Goal: Information Seeking & Learning: Learn about a topic

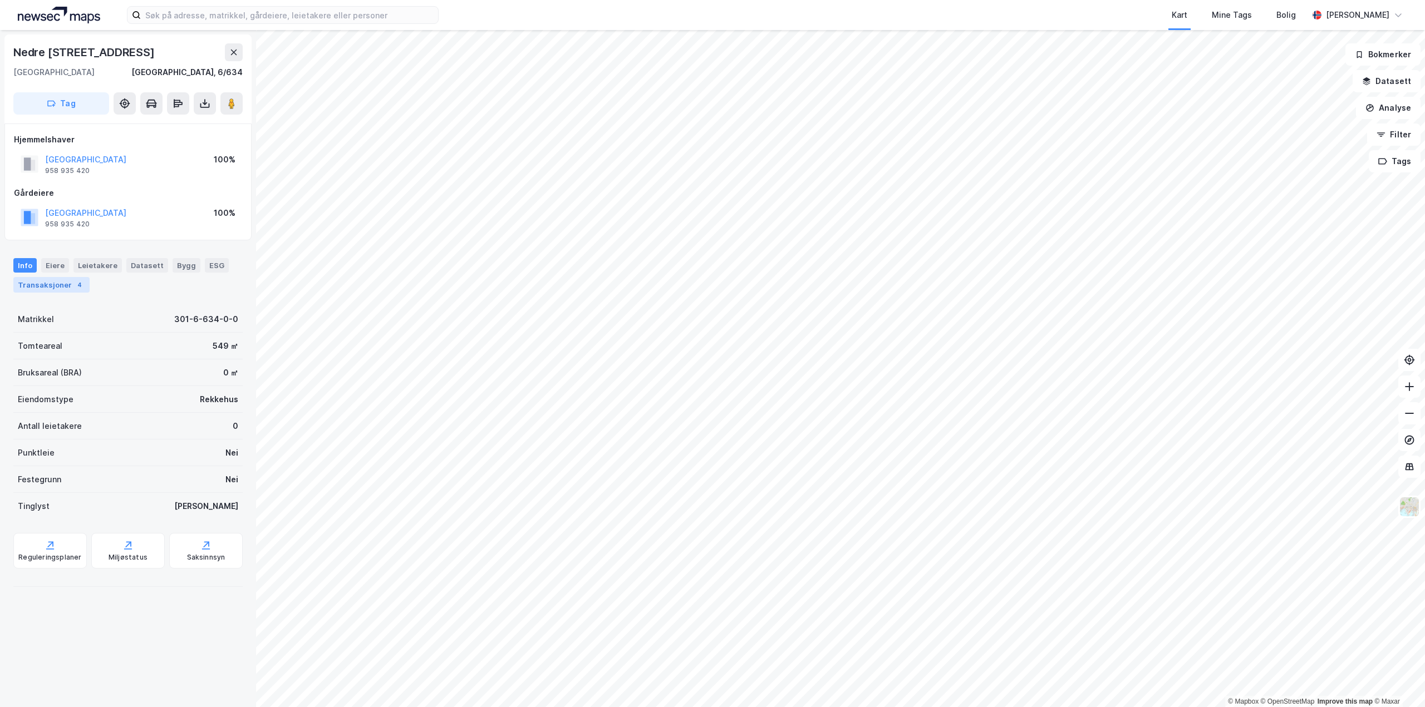
click at [60, 289] on div "Transaksjoner 4" at bounding box center [51, 285] width 76 height 16
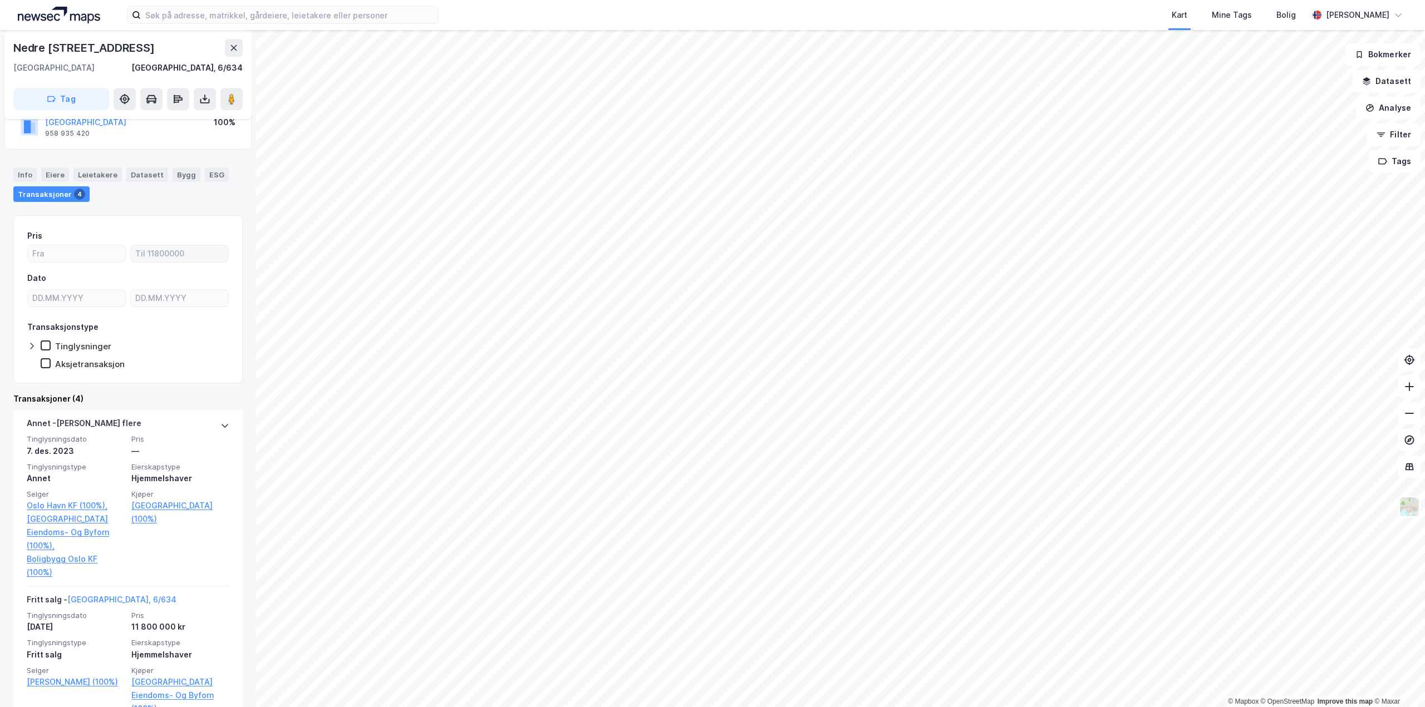
scroll to position [223, 0]
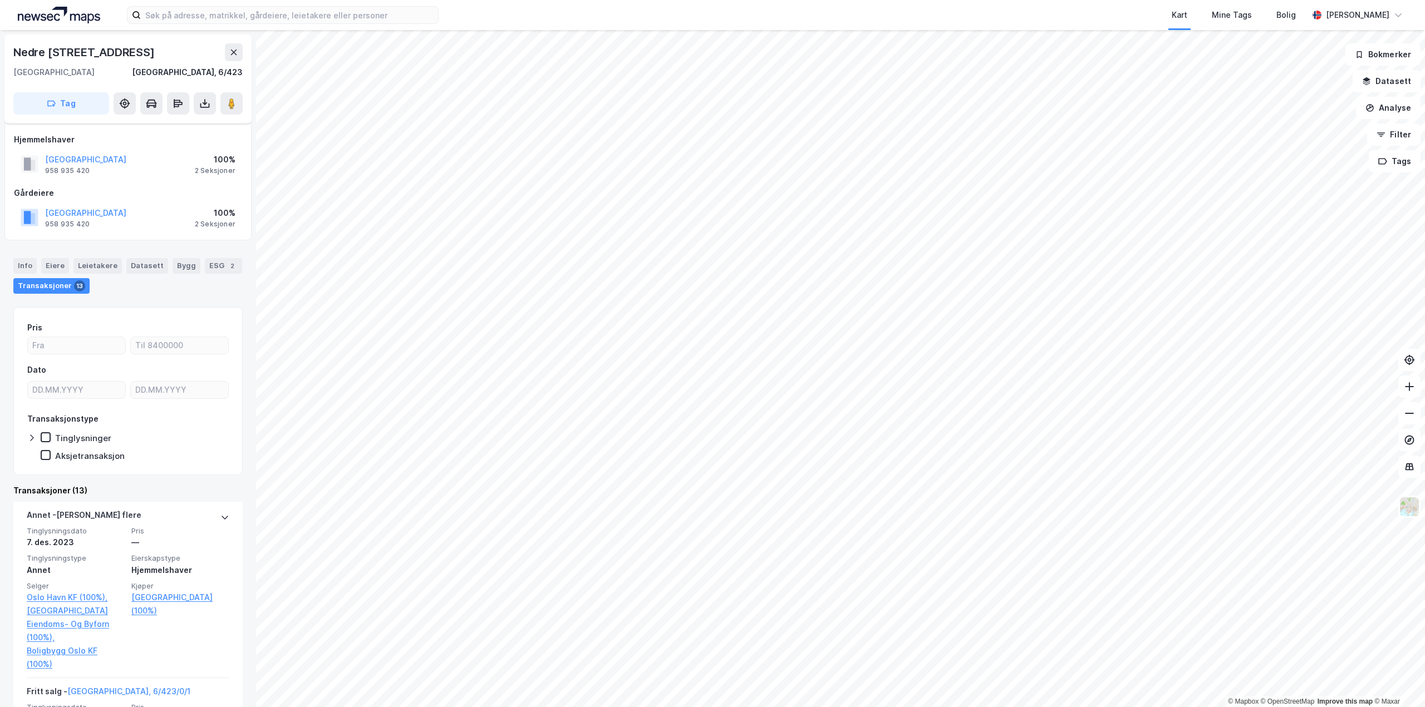
scroll to position [167, 0]
click at [55, 264] on div "Eiere" at bounding box center [55, 266] width 28 height 16
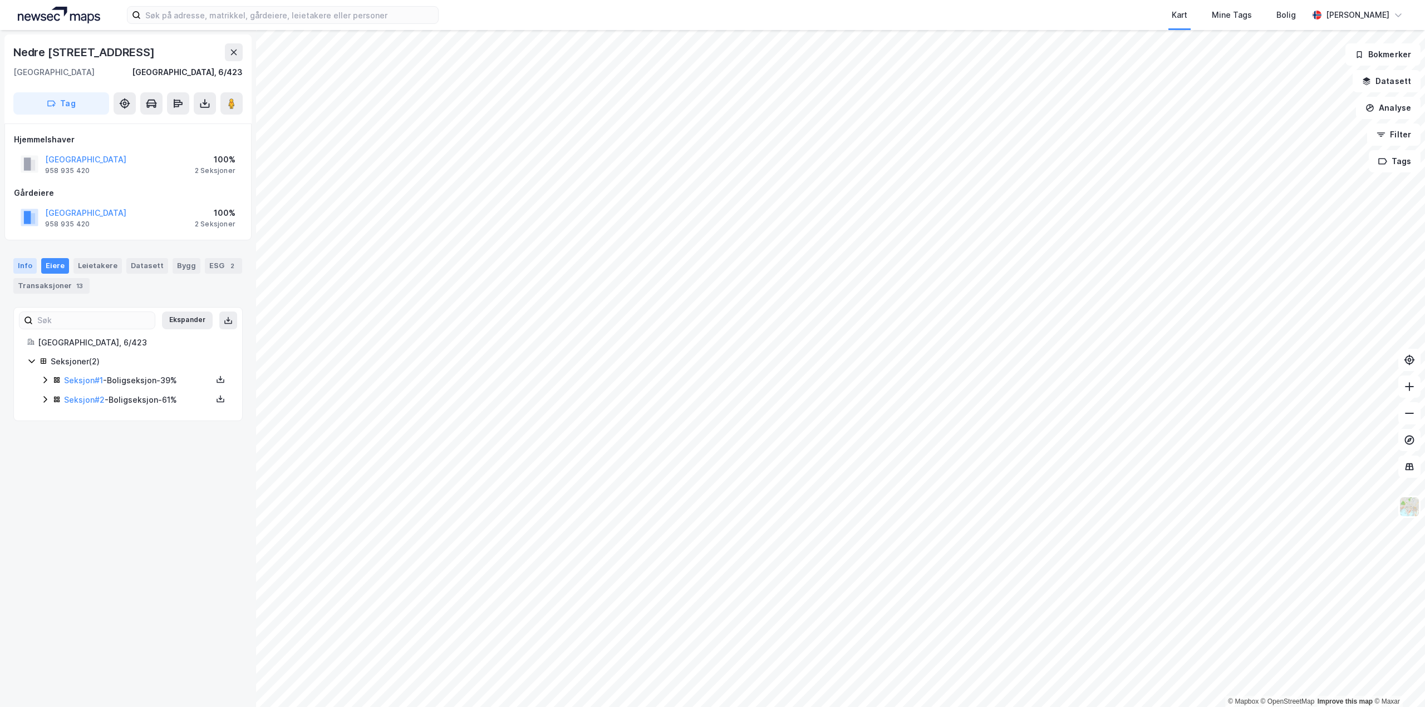
click at [24, 265] on div "Info" at bounding box center [24, 266] width 23 height 16
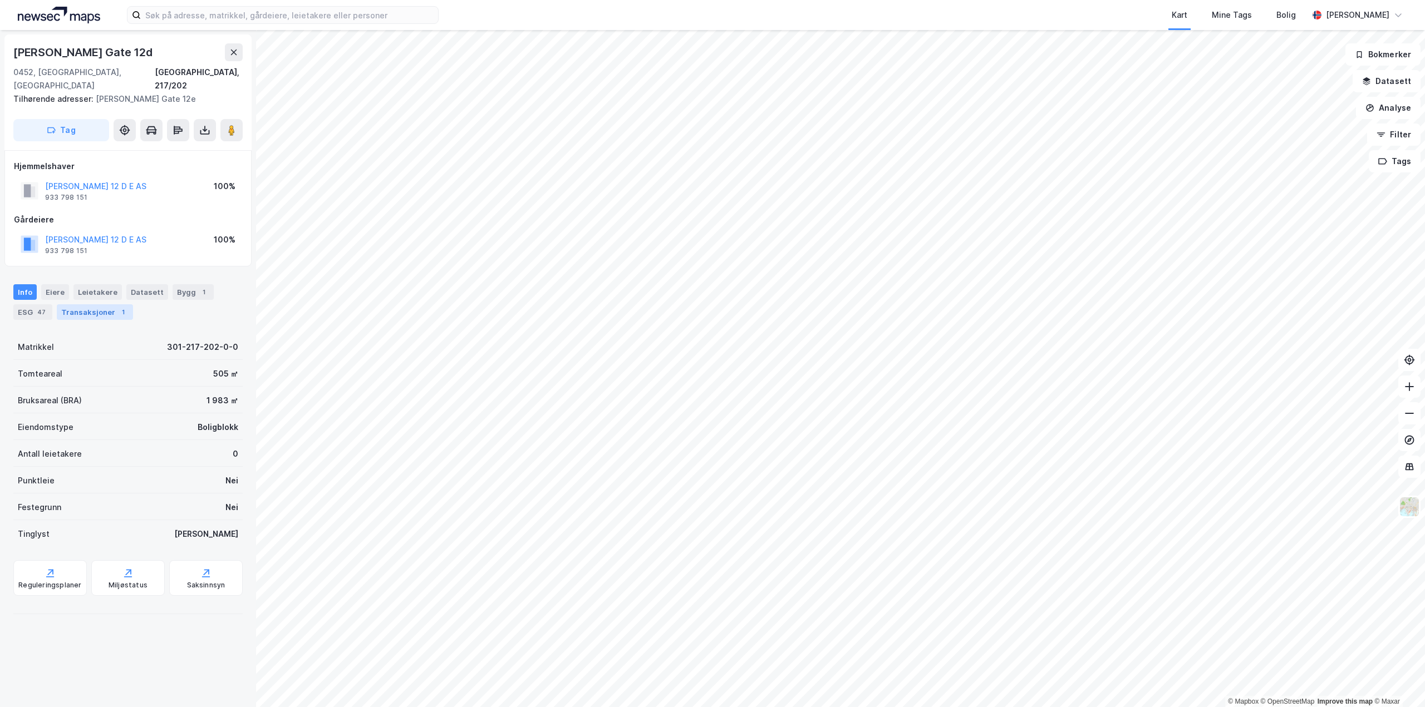
click at [98, 304] on div "Transaksjoner 1" at bounding box center [95, 312] width 76 height 16
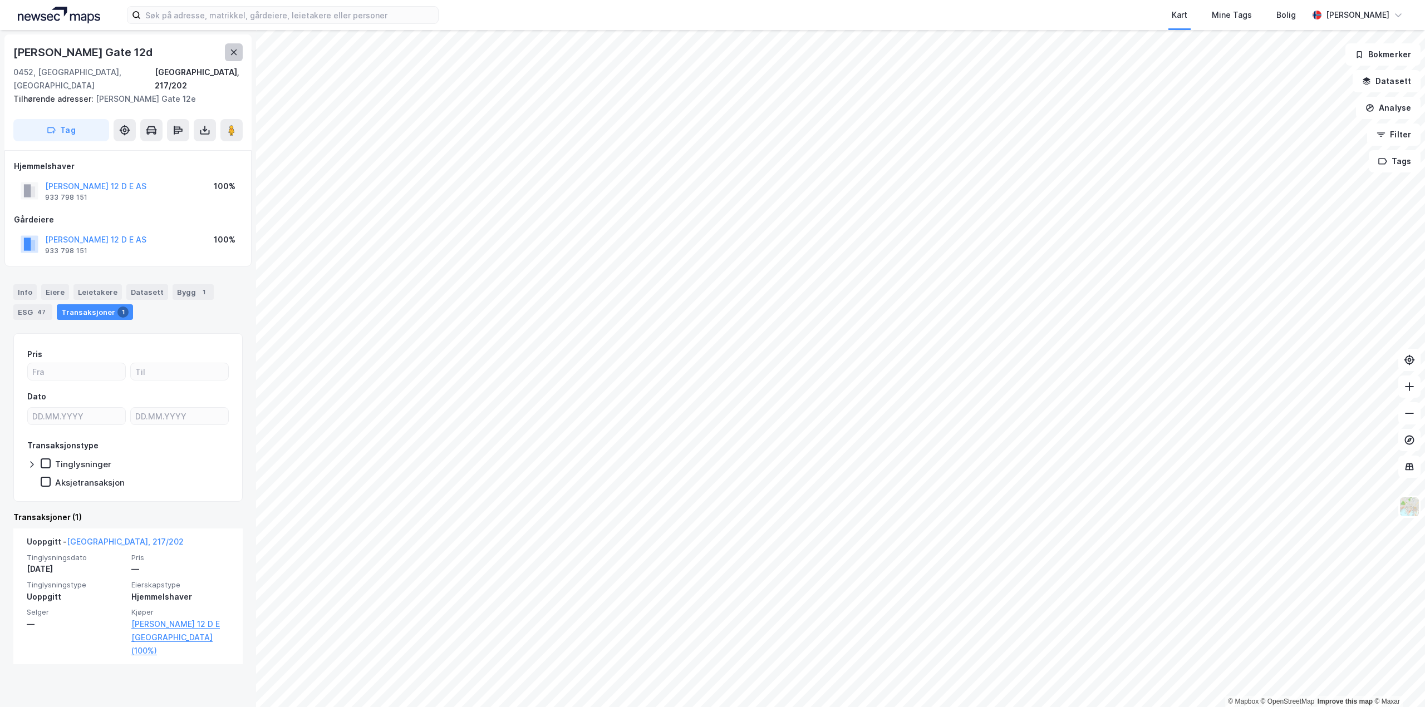
click at [230, 52] on icon at bounding box center [233, 52] width 9 height 9
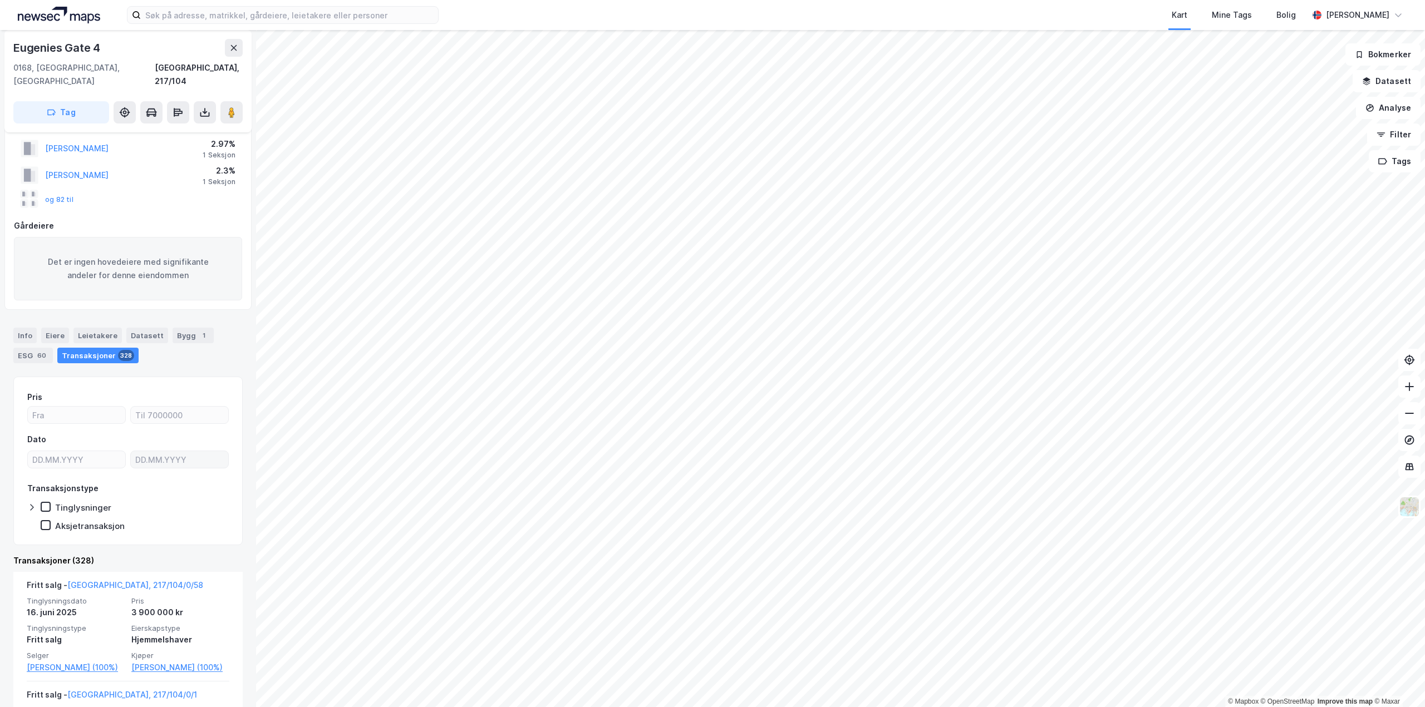
scroll to position [111, 0]
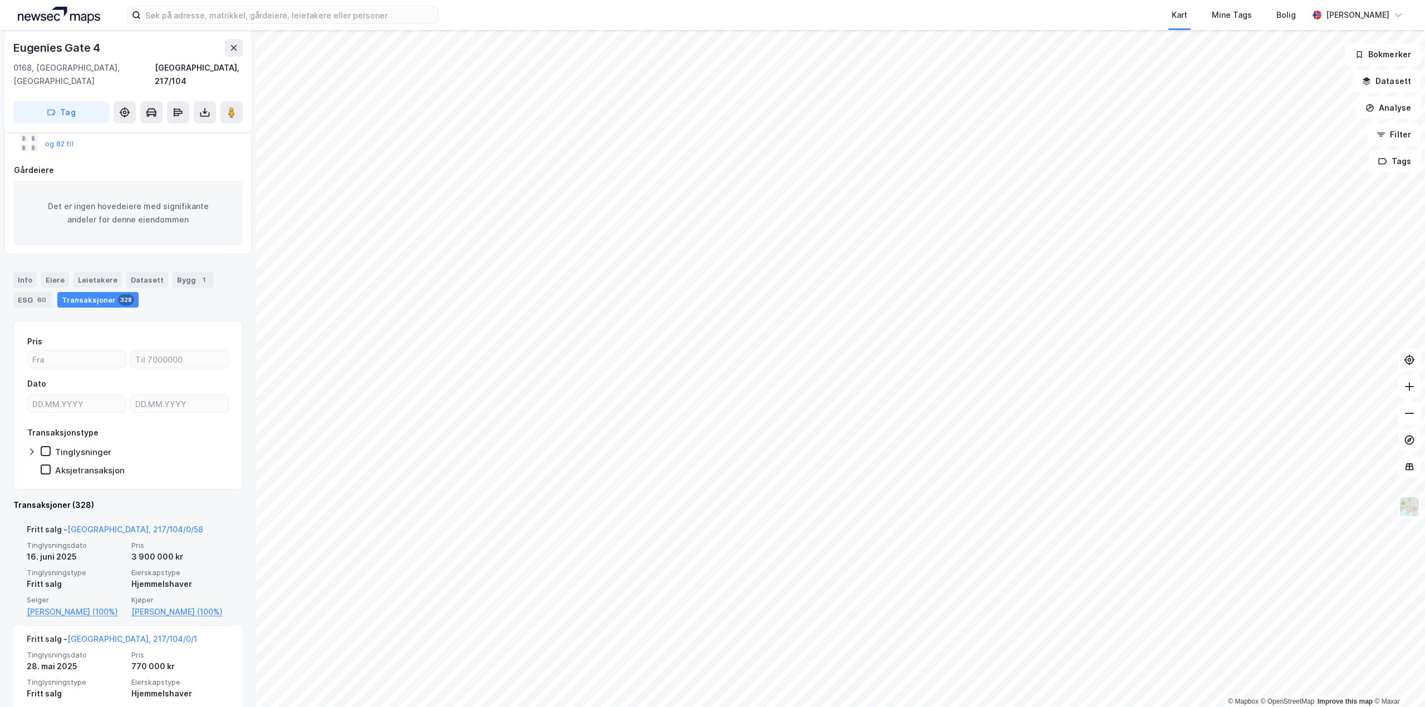
click at [164, 550] on div "3 900 000 kr" at bounding box center [180, 556] width 98 height 13
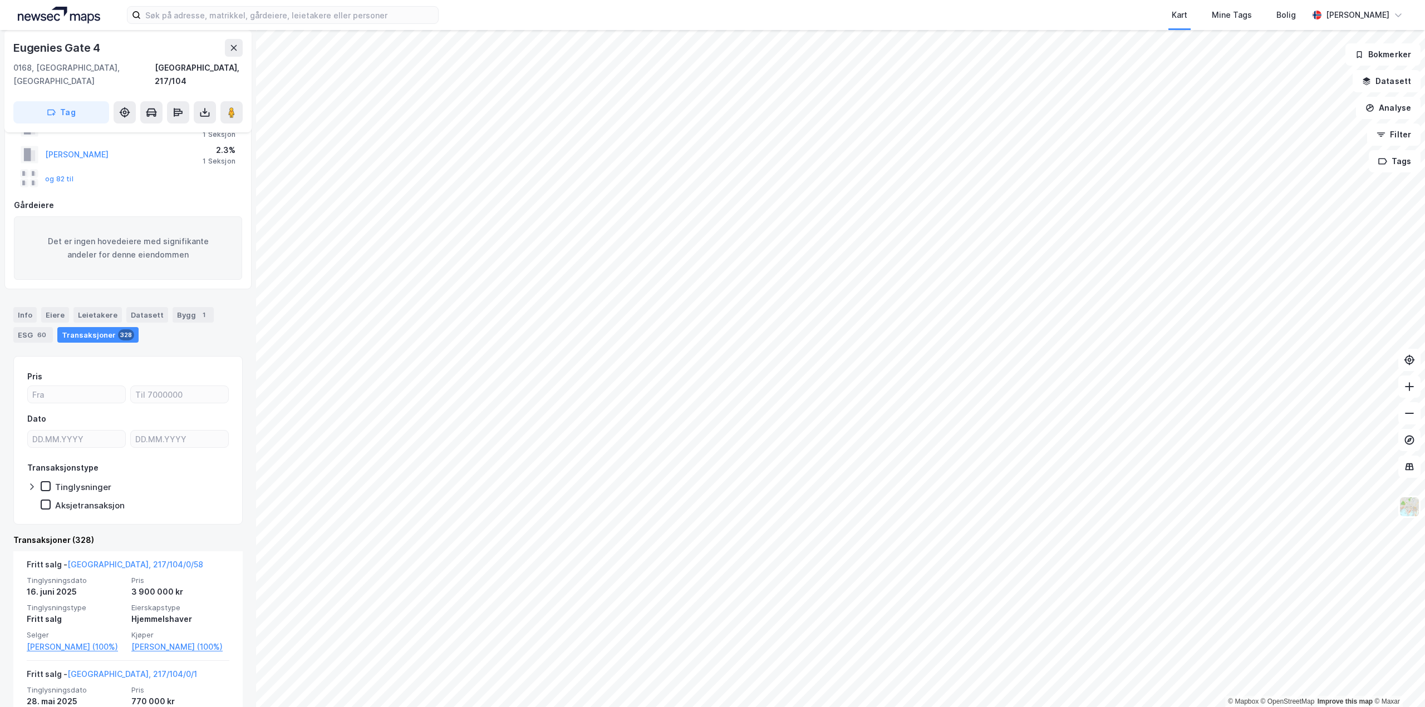
scroll to position [0, 0]
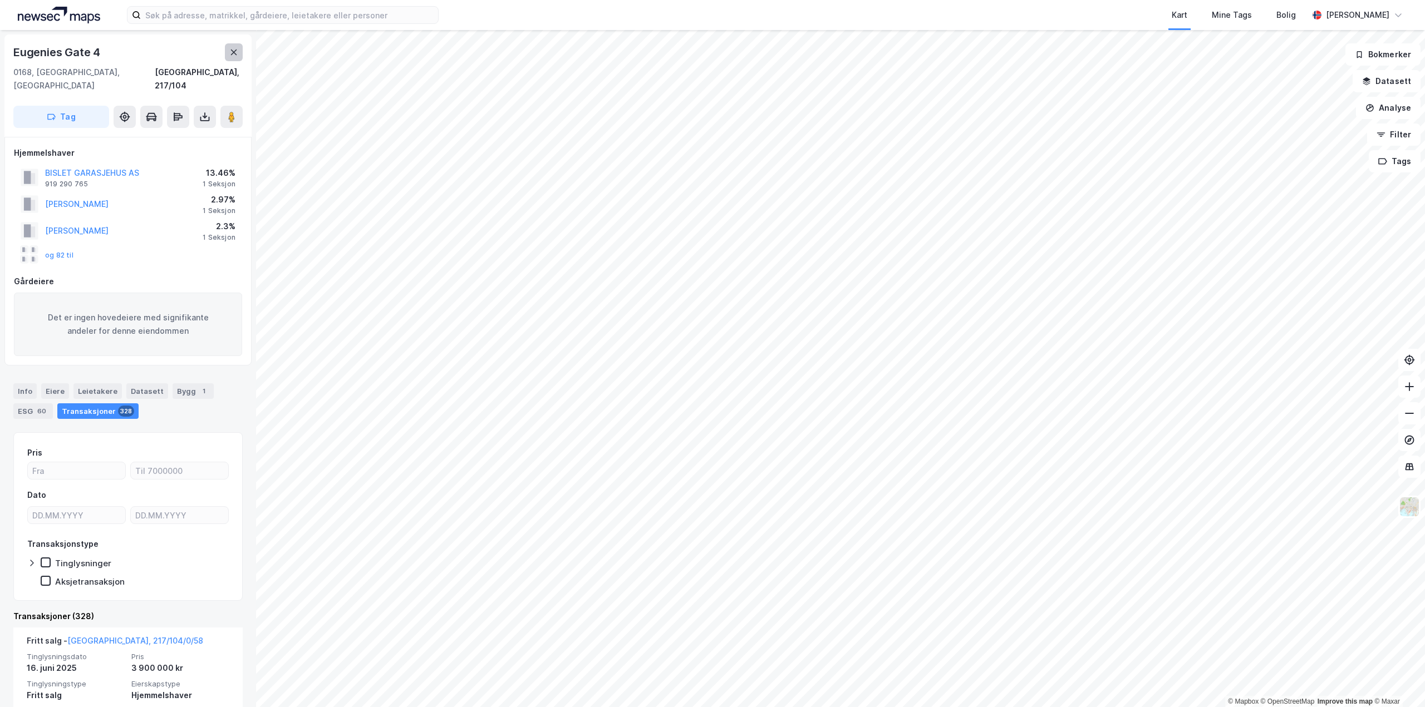
click at [238, 53] on button at bounding box center [234, 52] width 18 height 18
